Goal: Transaction & Acquisition: Purchase product/service

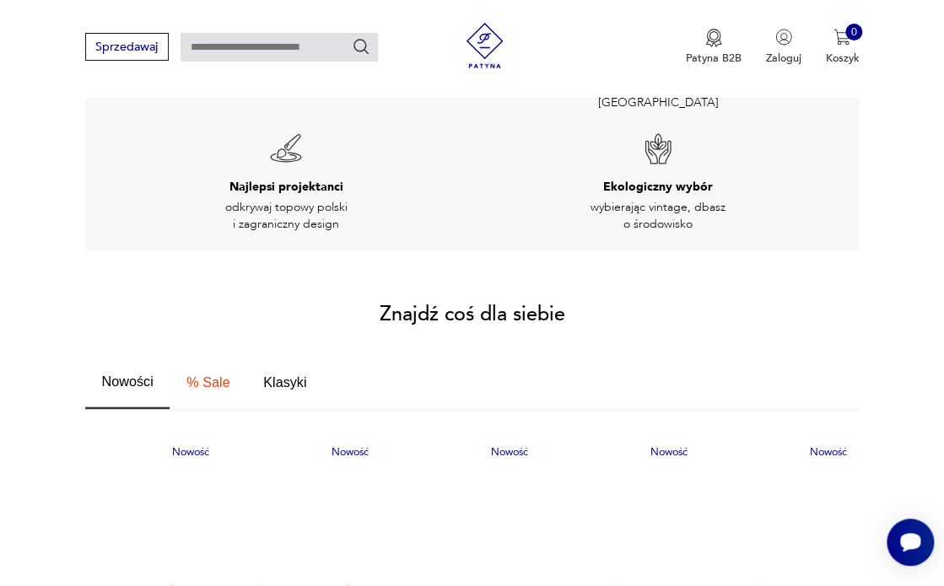
scroll to position [798, 0]
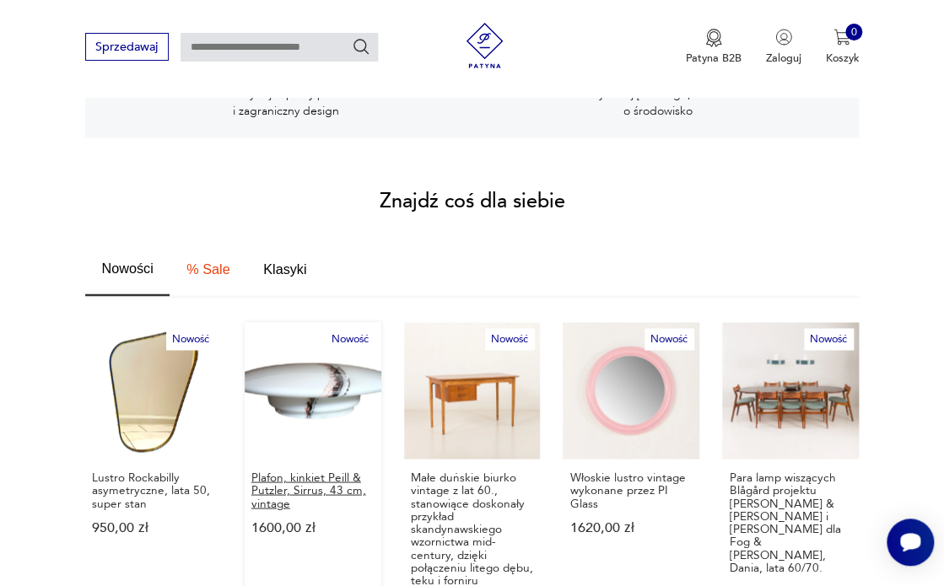
click at [295, 476] on p "Plafon, kinkiet Peill & Putzler, Sirrus, 43 cm, vintage" at bounding box center [312, 490] width 123 height 39
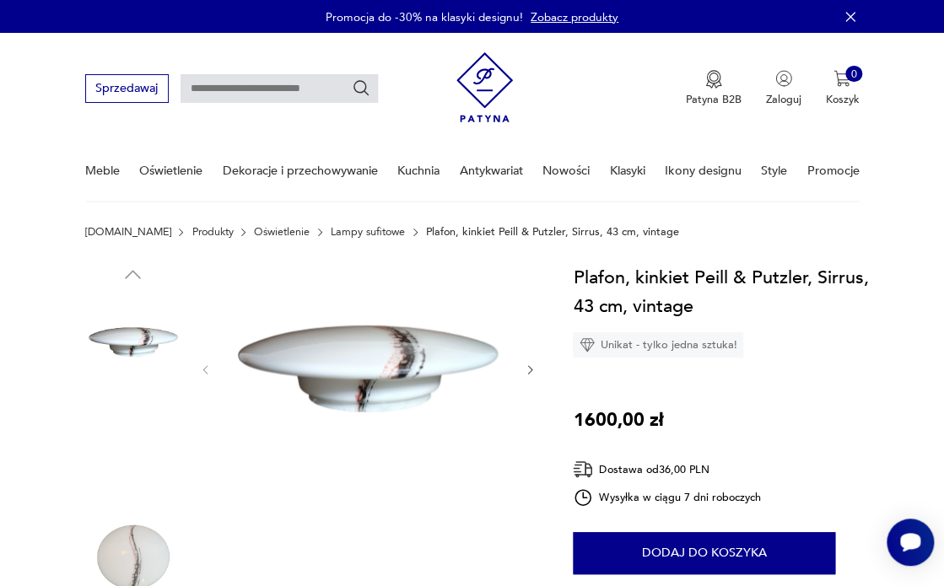
click at [129, 559] on img at bounding box center [133, 557] width 96 height 96
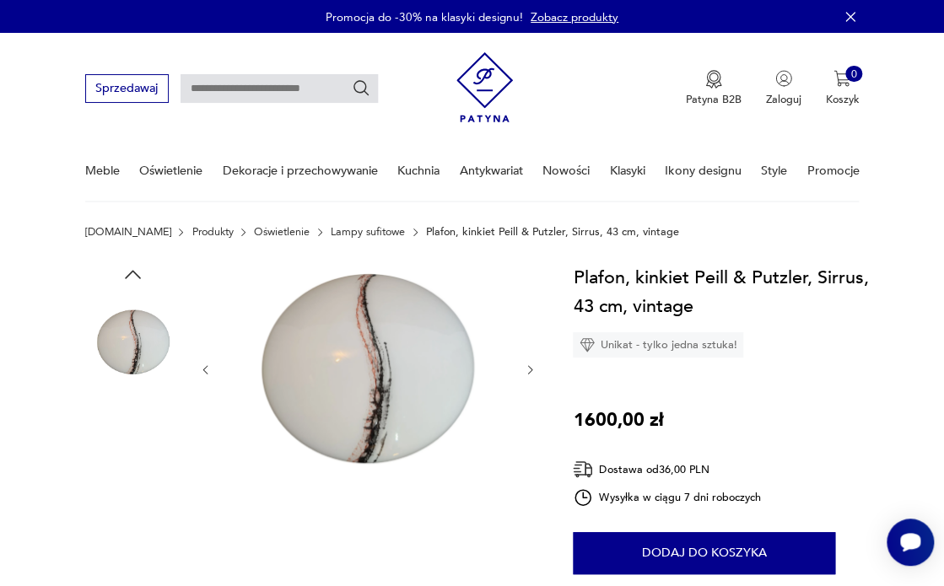
click at [131, 453] on img at bounding box center [133, 449] width 96 height 96
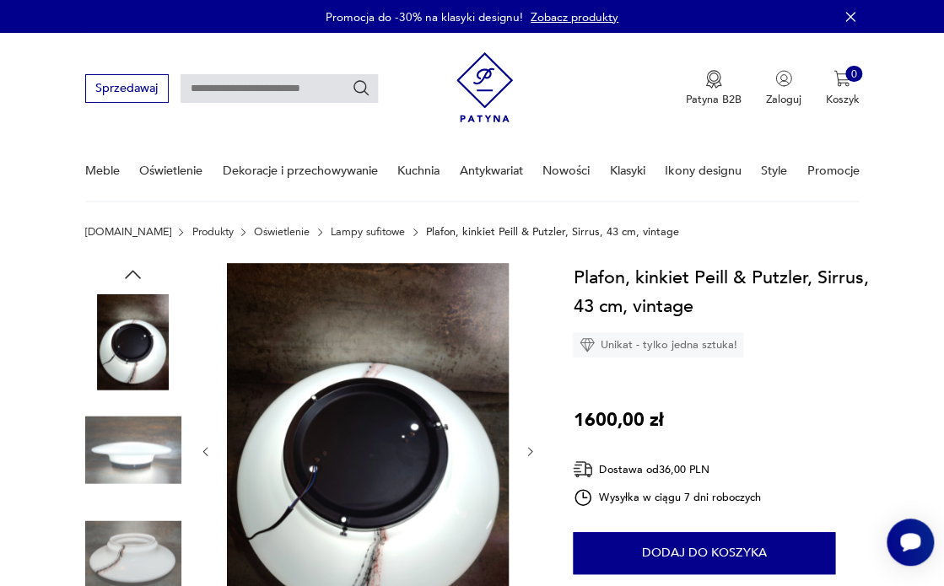
click at [531, 450] on icon "button" at bounding box center [530, 451] width 13 height 13
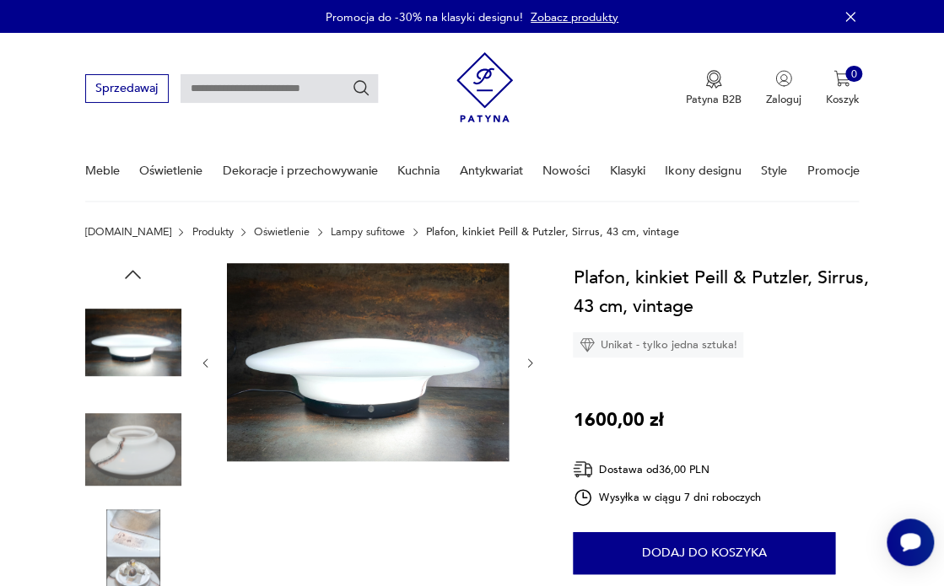
click at [531, 449] on div at bounding box center [367, 363] width 337 height 201
click at [129, 557] on img at bounding box center [133, 557] width 96 height 96
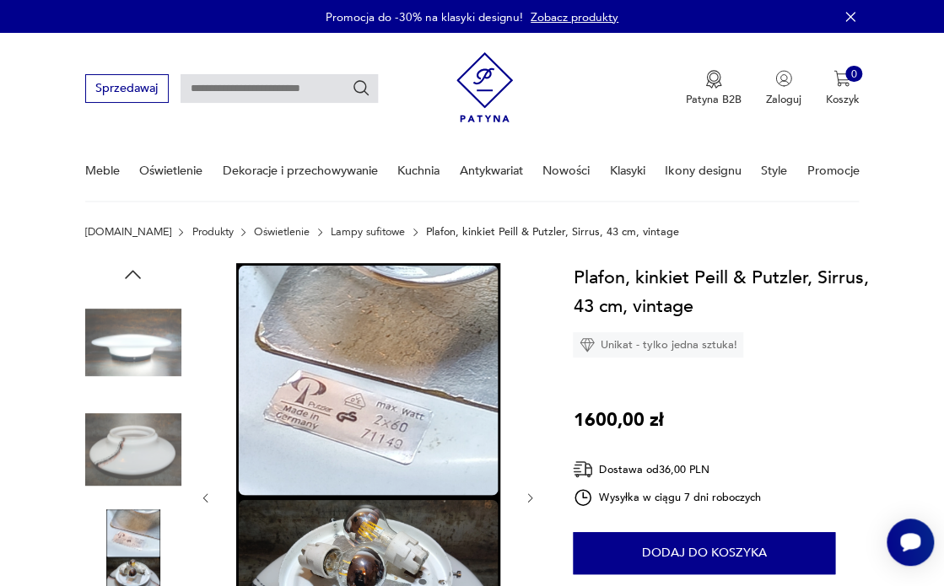
click at [146, 457] on img at bounding box center [133, 449] width 96 height 96
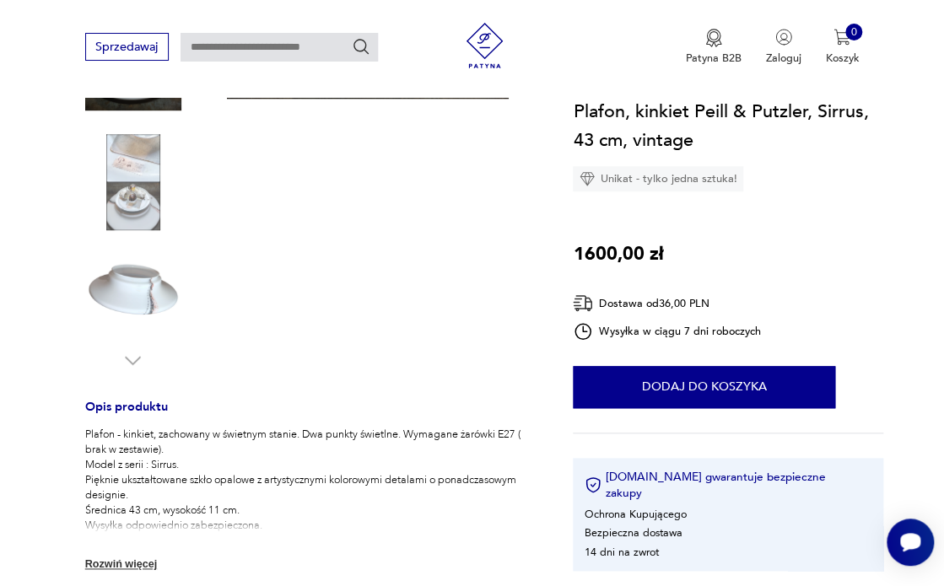
scroll to position [392, 0]
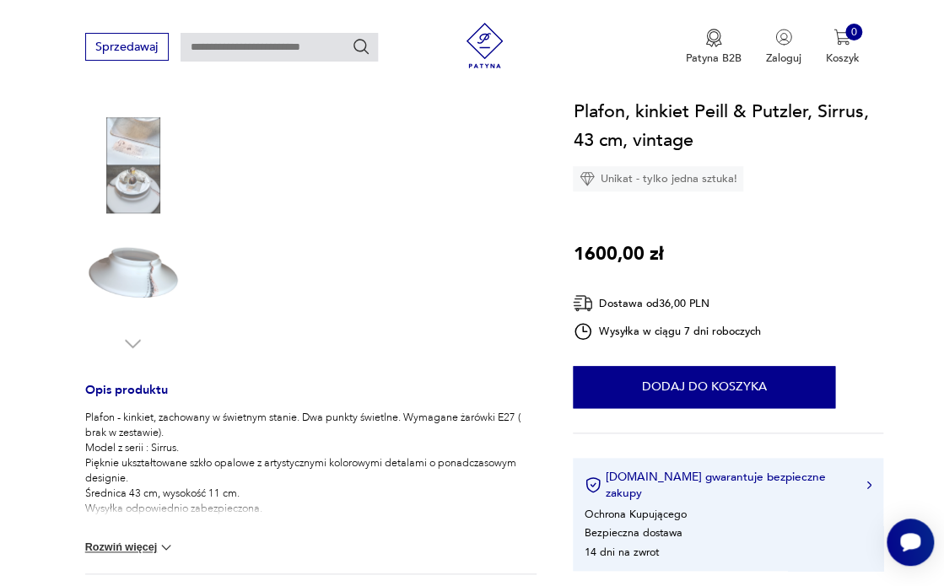
click at [127, 194] on img at bounding box center [133, 165] width 96 height 96
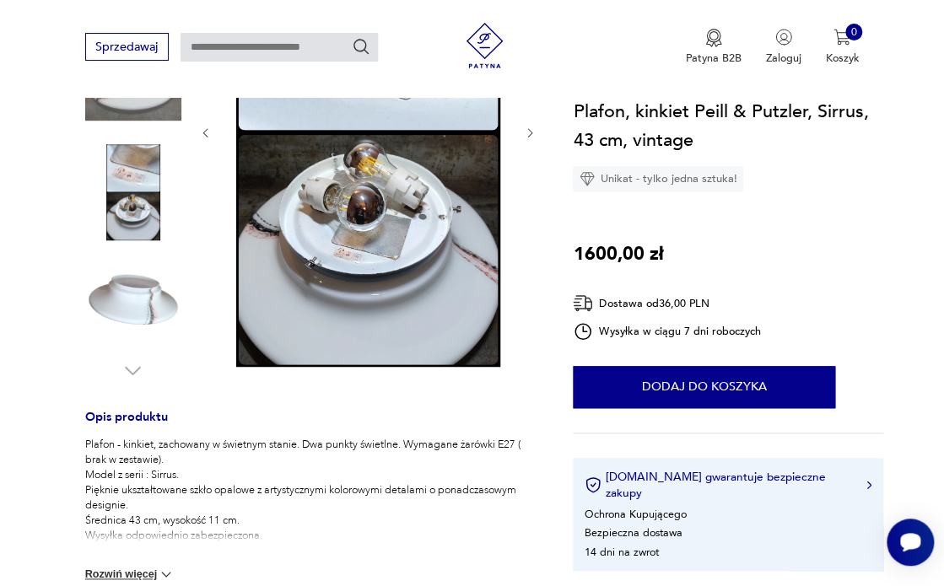
scroll to position [105, 0]
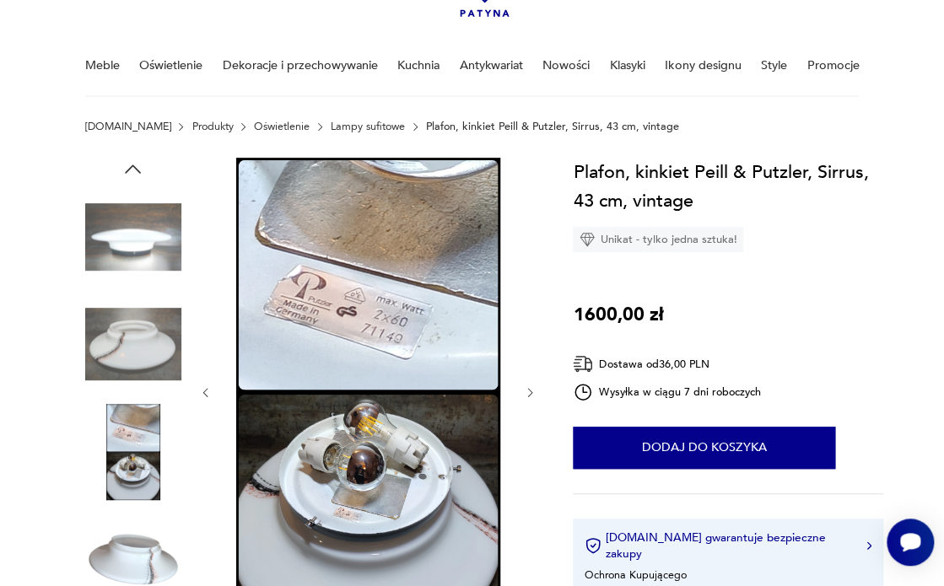
click at [129, 248] on img at bounding box center [133, 237] width 96 height 96
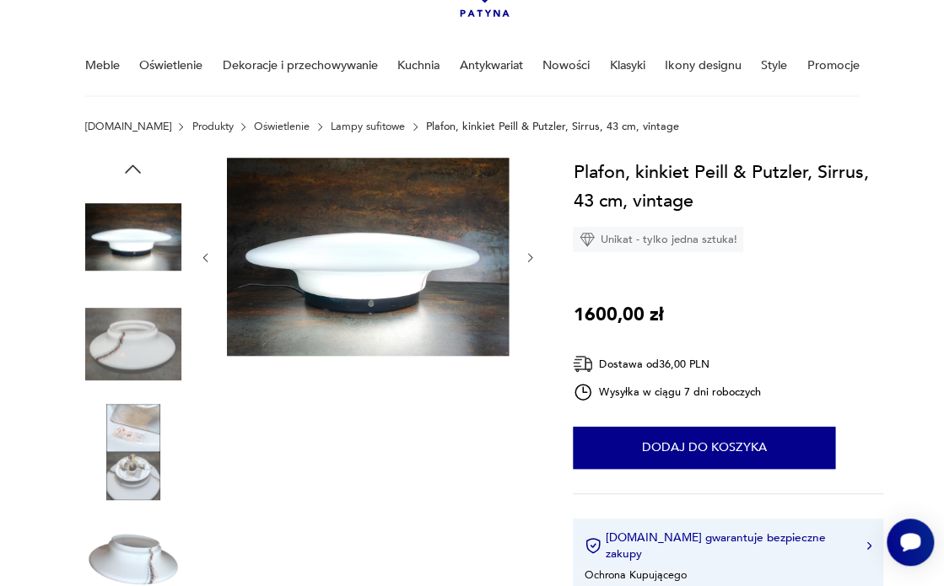
click at [135, 169] on icon "button" at bounding box center [132, 169] width 23 height 23
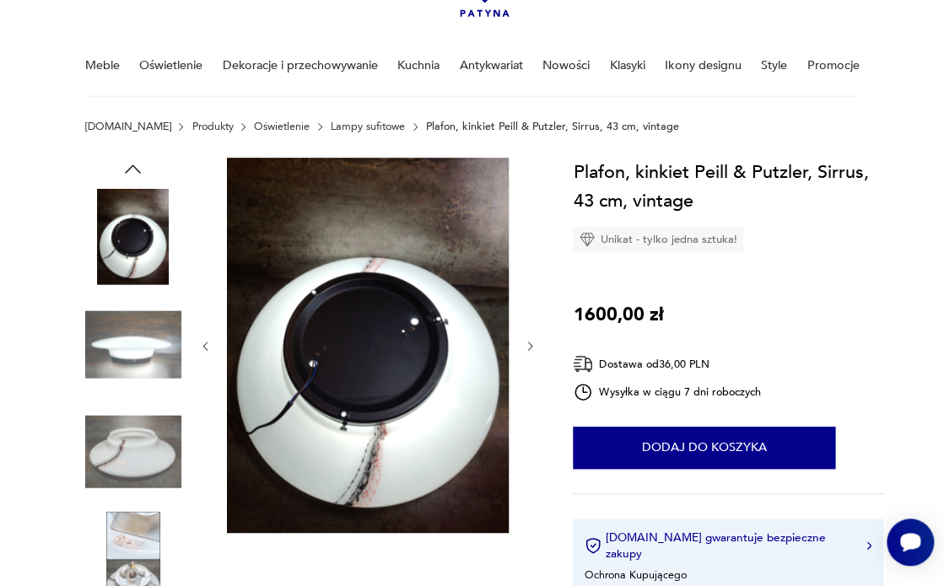
click at [129, 167] on icon "button" at bounding box center [133, 168] width 16 height 8
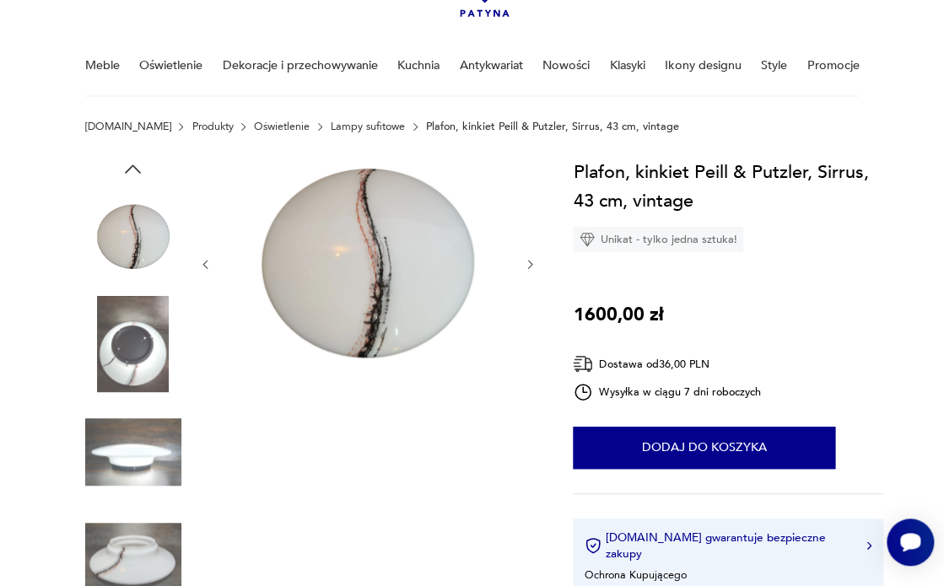
click at [399, 283] on img at bounding box center [368, 264] width 282 height 212
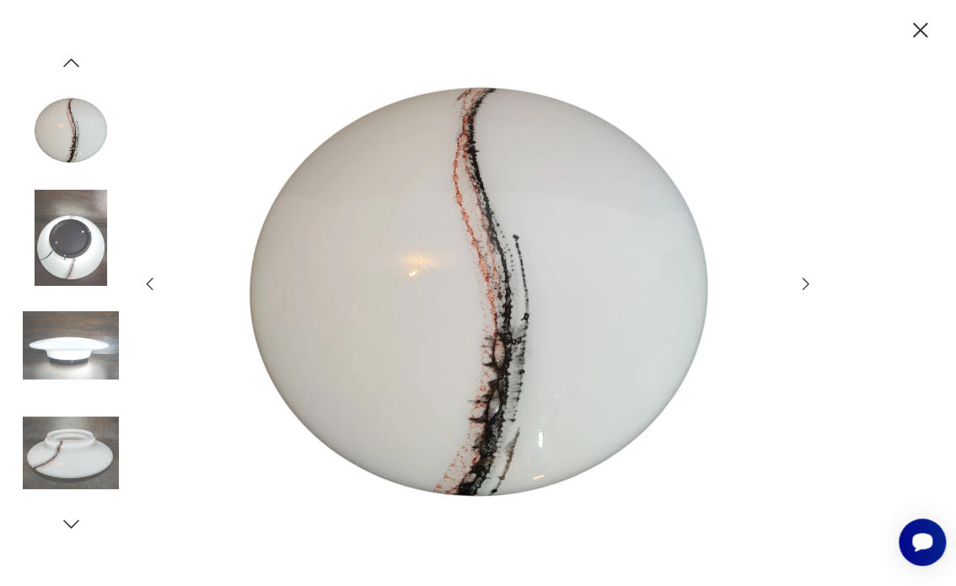
click at [807, 286] on icon "button" at bounding box center [806, 284] width 7 height 13
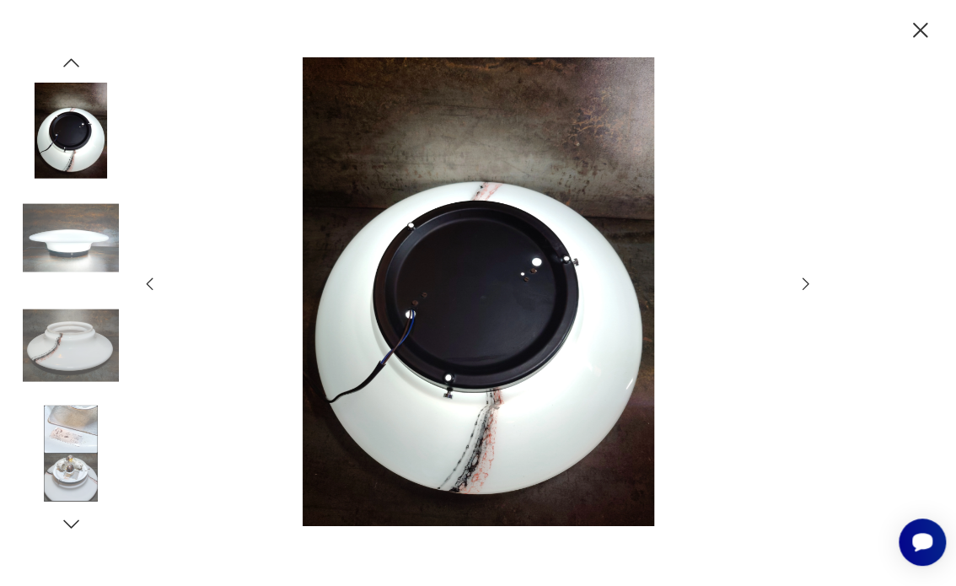
click at [807, 286] on icon "button" at bounding box center [806, 284] width 7 height 13
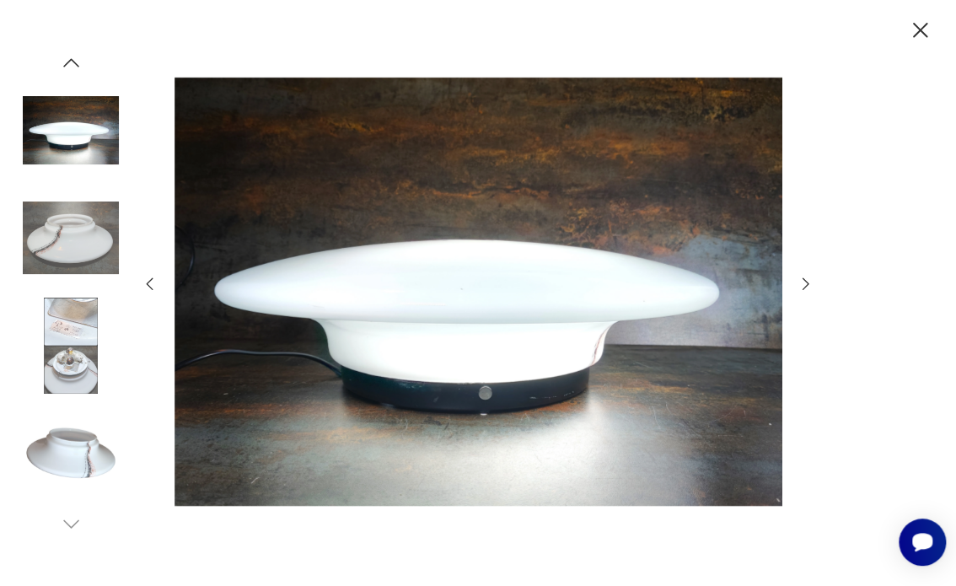
click at [920, 29] on icon "button" at bounding box center [920, 30] width 15 height 15
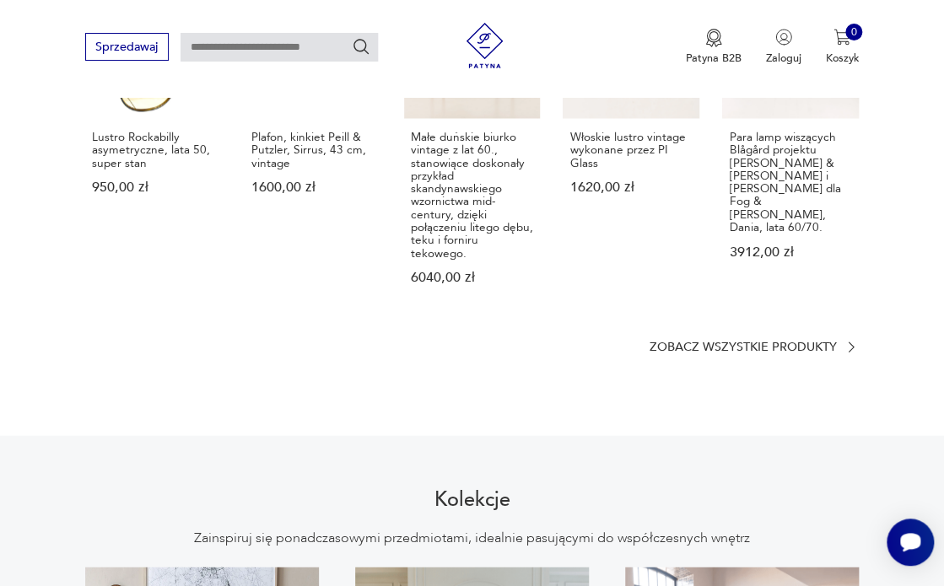
scroll to position [1055, 0]
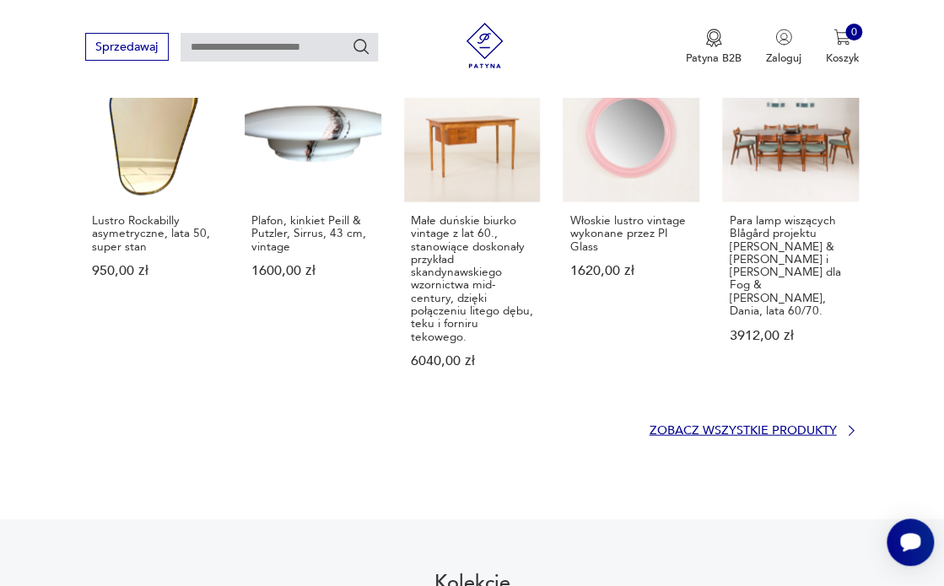
click at [794, 425] on p "Zobacz wszystkie produkty" at bounding box center [742, 430] width 187 height 10
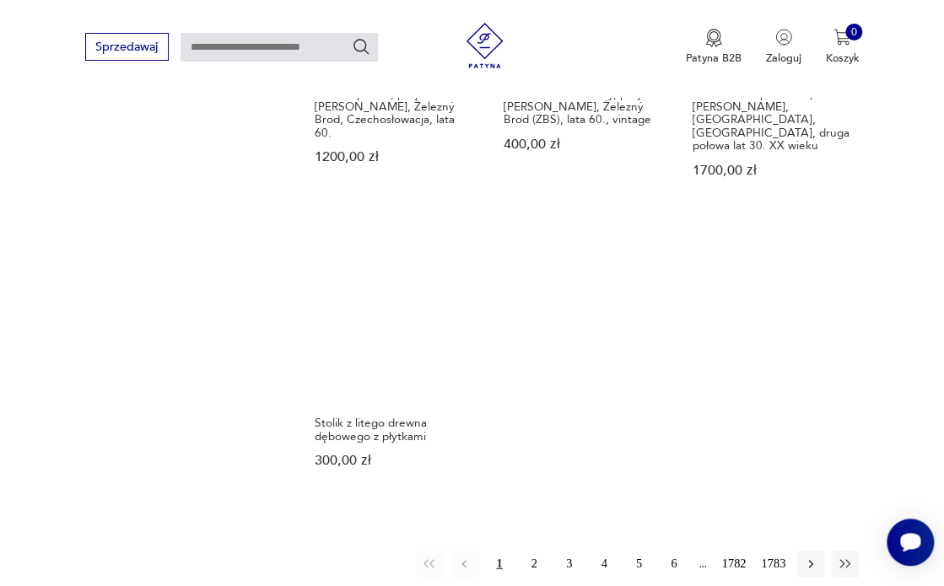
scroll to position [1926, 0]
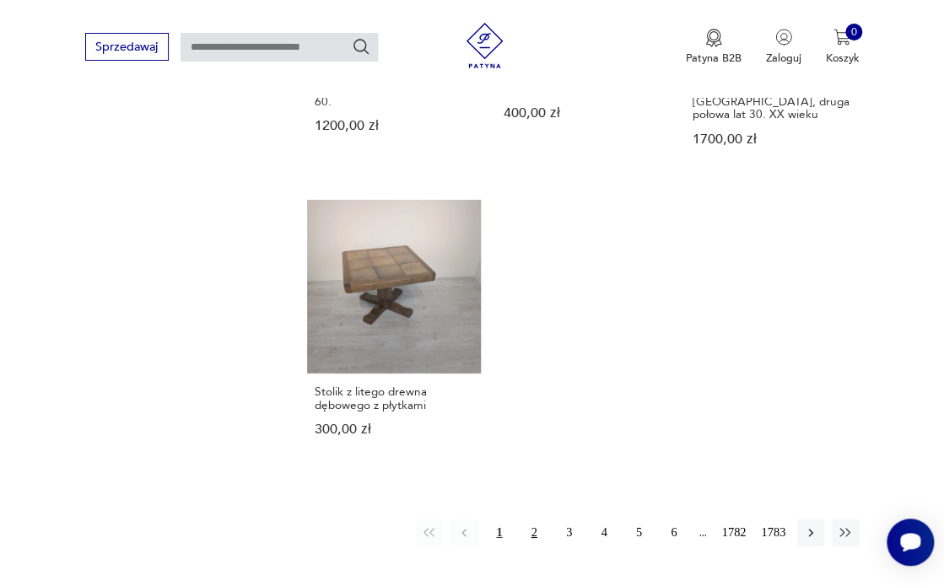
click at [536, 520] on button "2" at bounding box center [533, 533] width 27 height 27
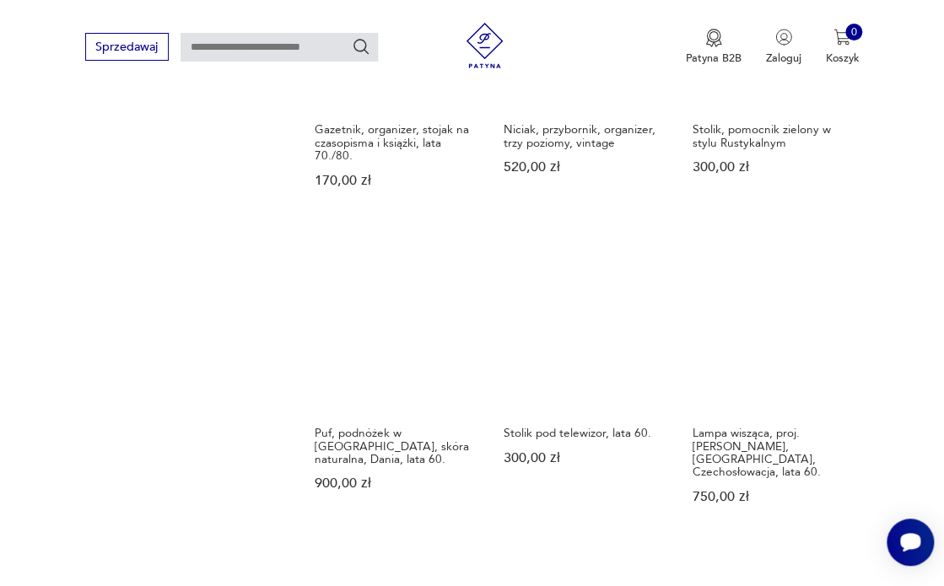
scroll to position [1218, 0]
